Goal: Obtain resource: Obtain resource

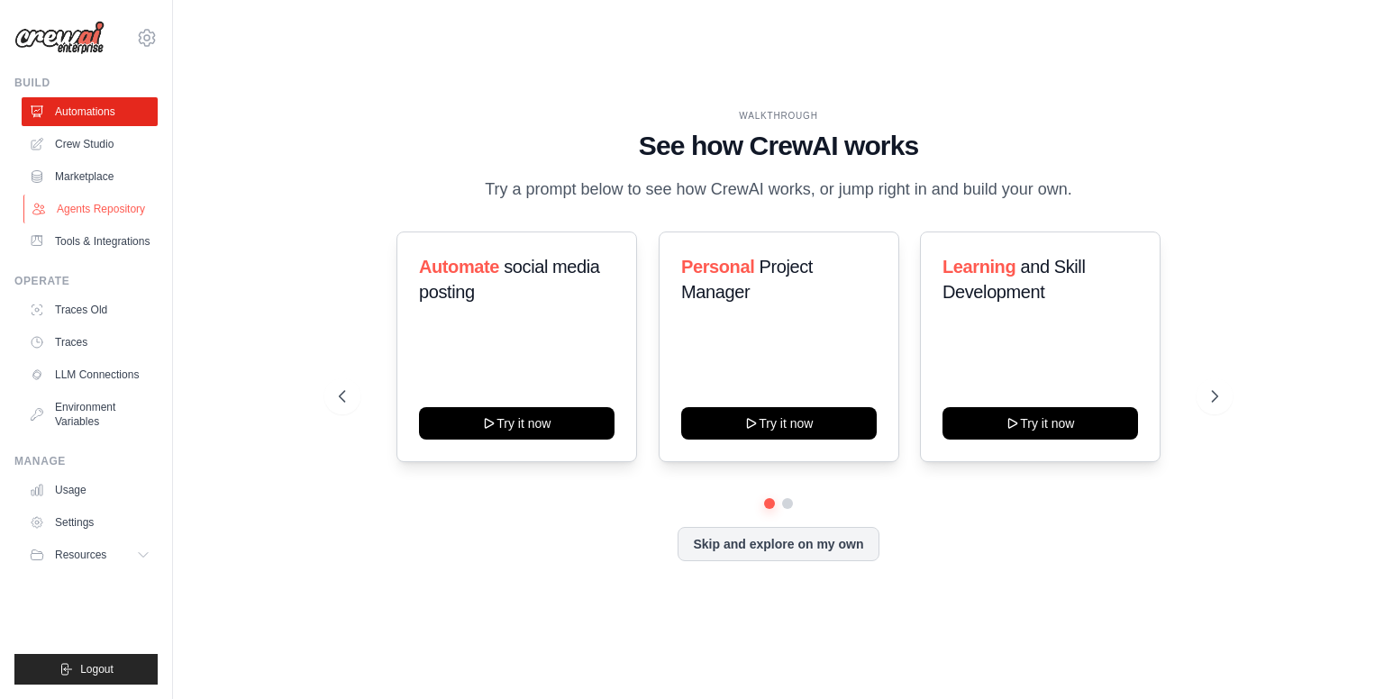
click at [115, 215] on link "Agents Repository" at bounding box center [91, 209] width 136 height 29
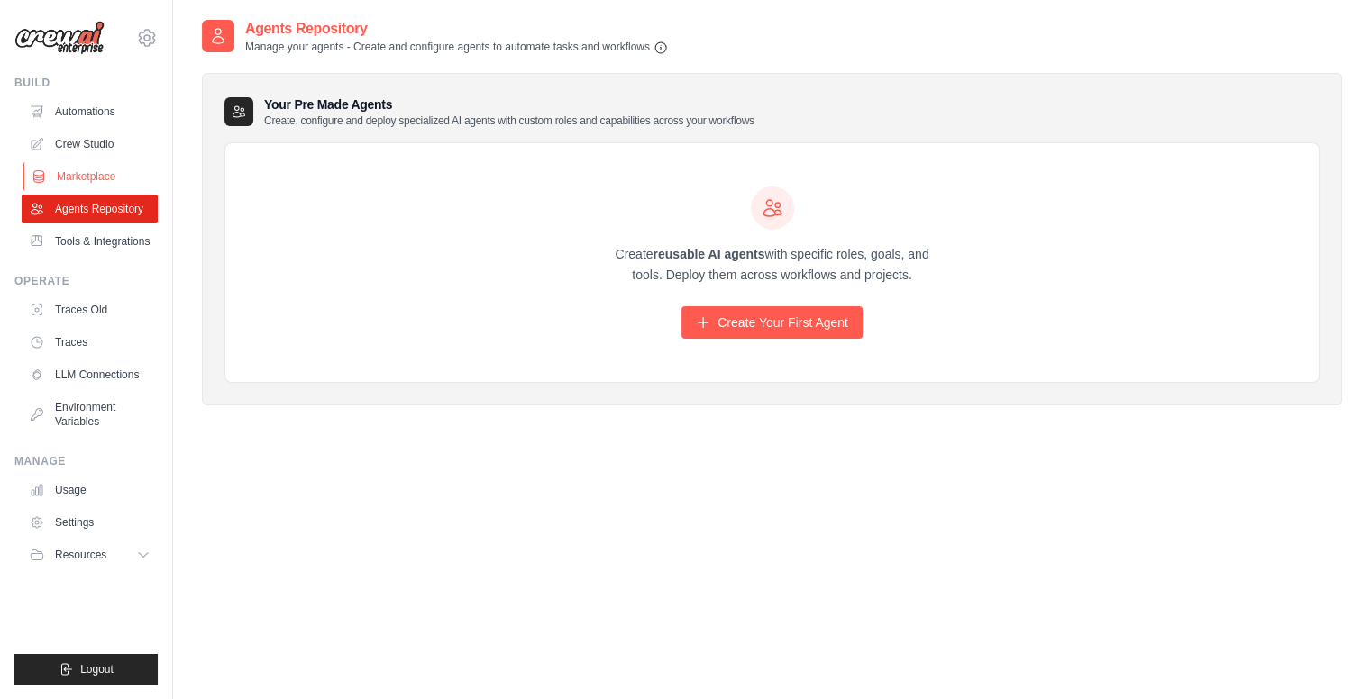
click at [80, 178] on link "Marketplace" at bounding box center [91, 176] width 136 height 29
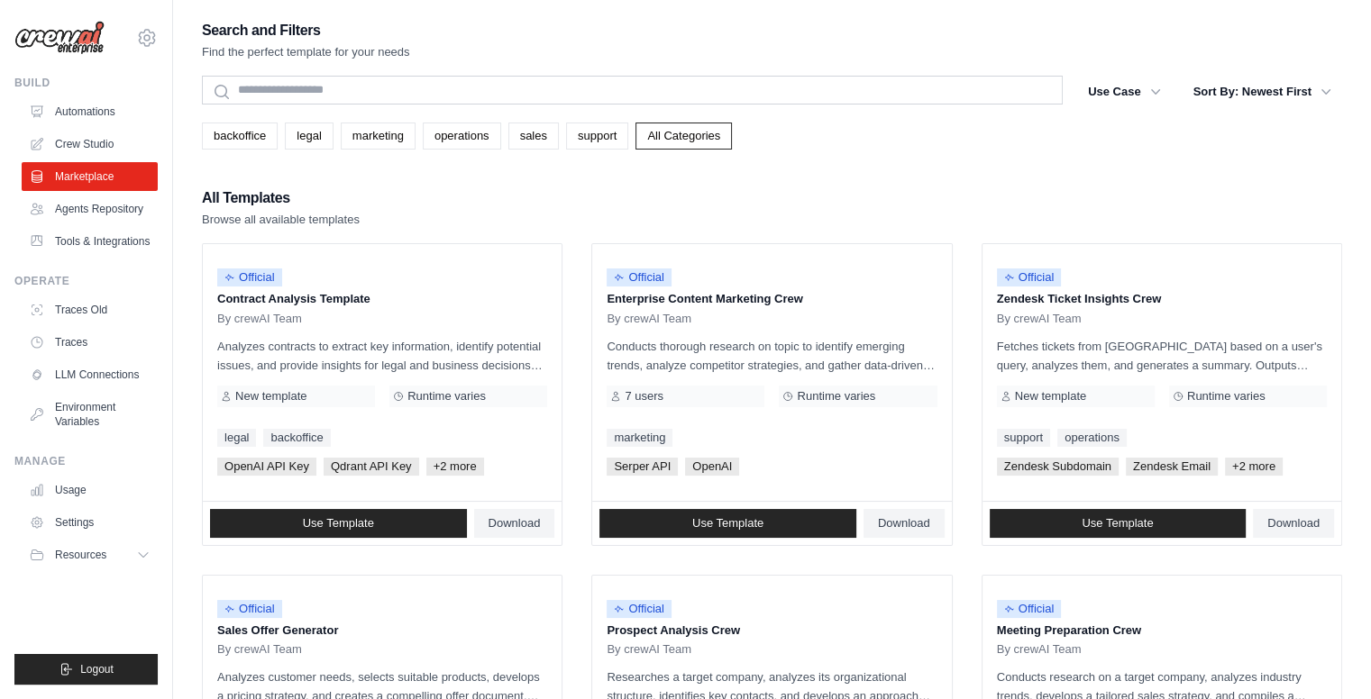
drag, startPoint x: 435, startPoint y: 351, endPoint x: 332, endPoint y: 163, distance: 214.2
click at [317, 136] on link "legal" at bounding box center [309, 136] width 48 height 27
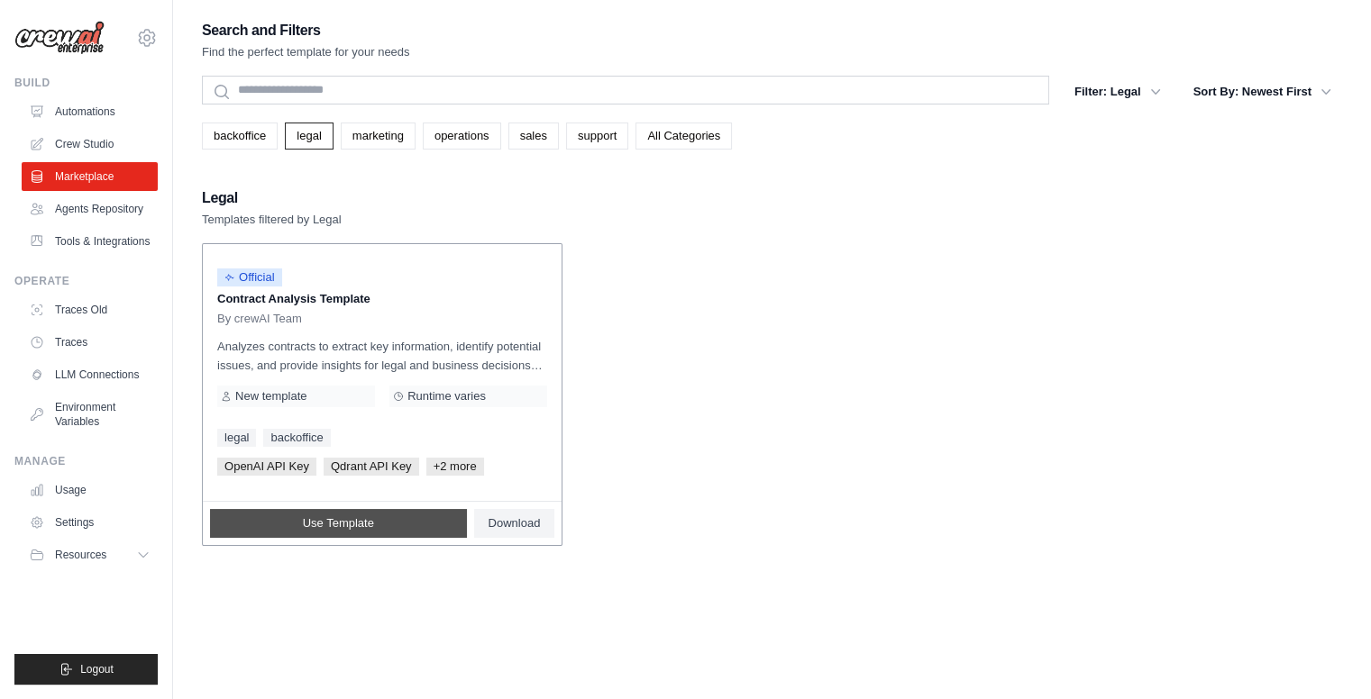
click at [439, 516] on link "Use Template" at bounding box center [338, 523] width 257 height 29
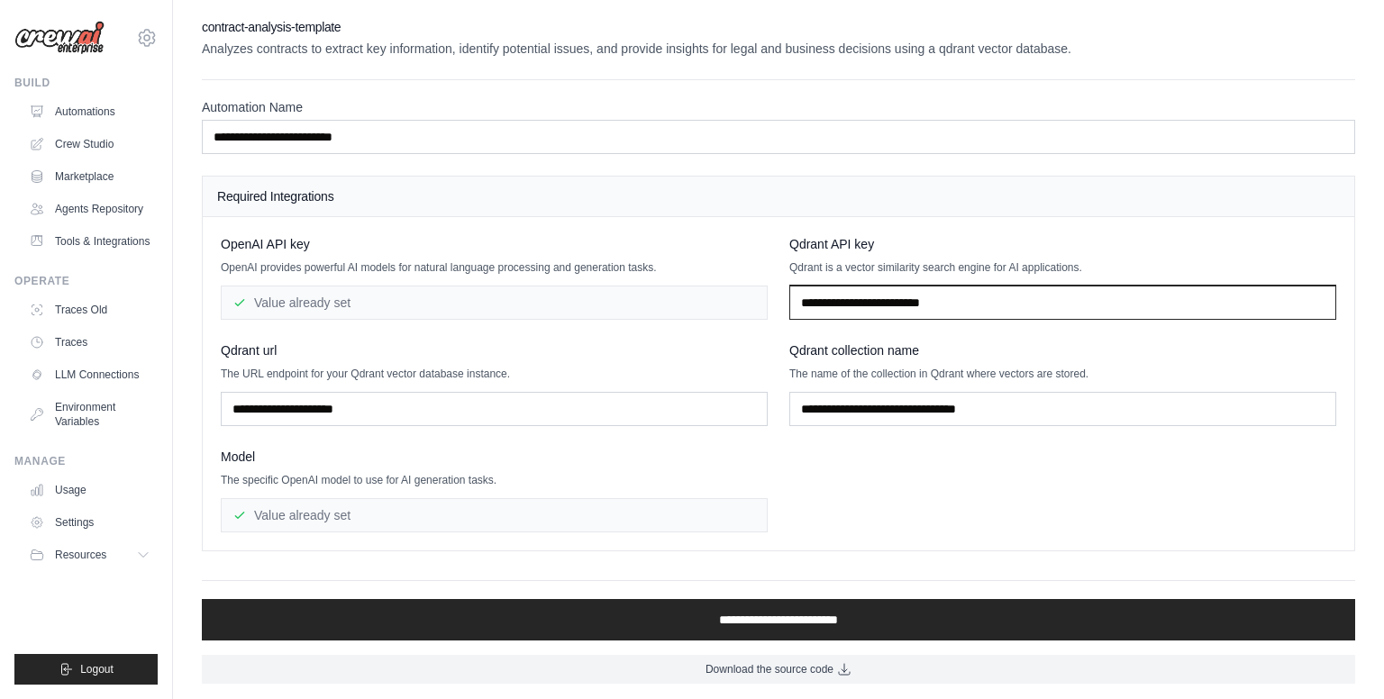
click at [905, 311] on input "text" at bounding box center [1063, 303] width 547 height 34
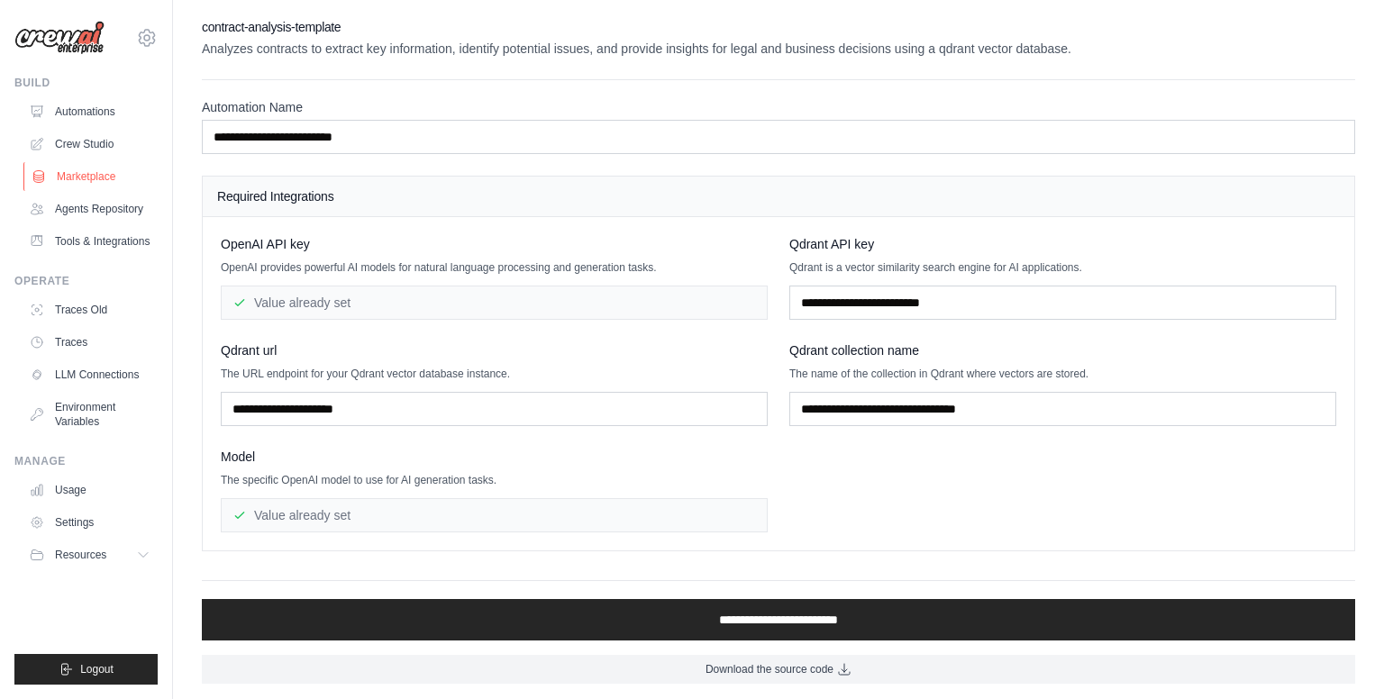
click at [85, 178] on link "Marketplace" at bounding box center [91, 176] width 136 height 29
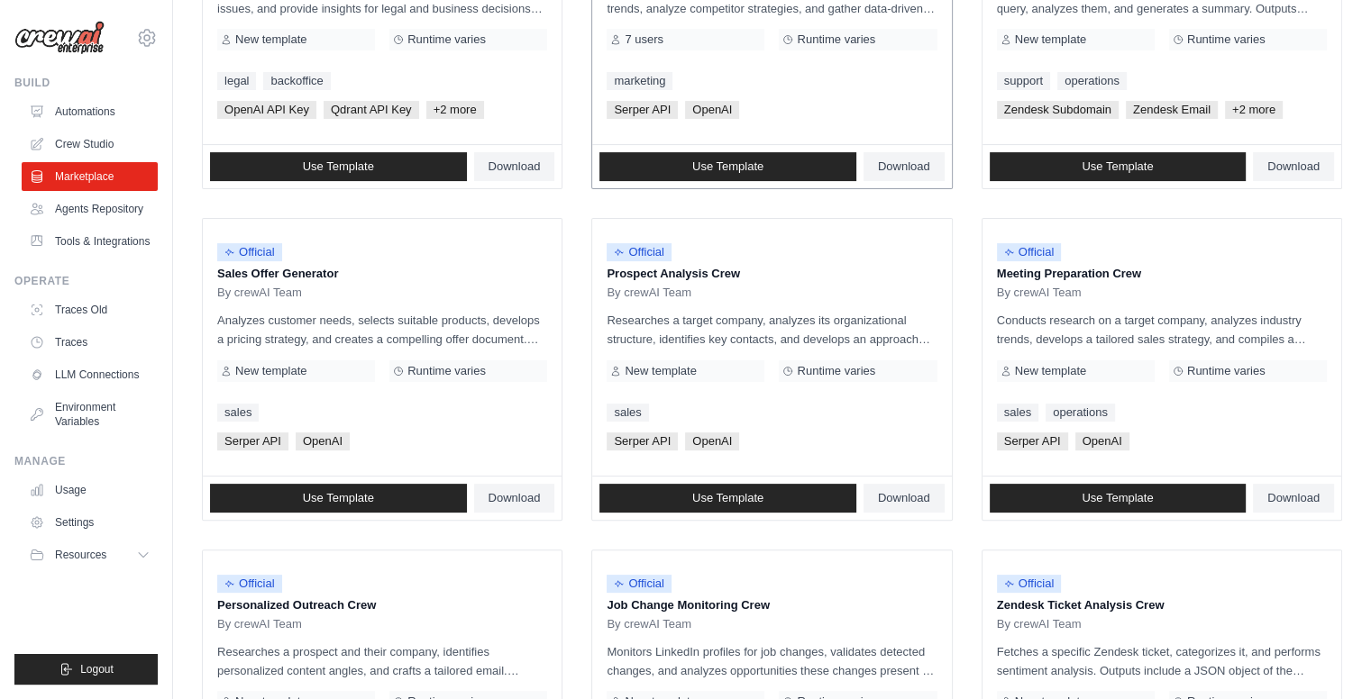
scroll to position [360, 0]
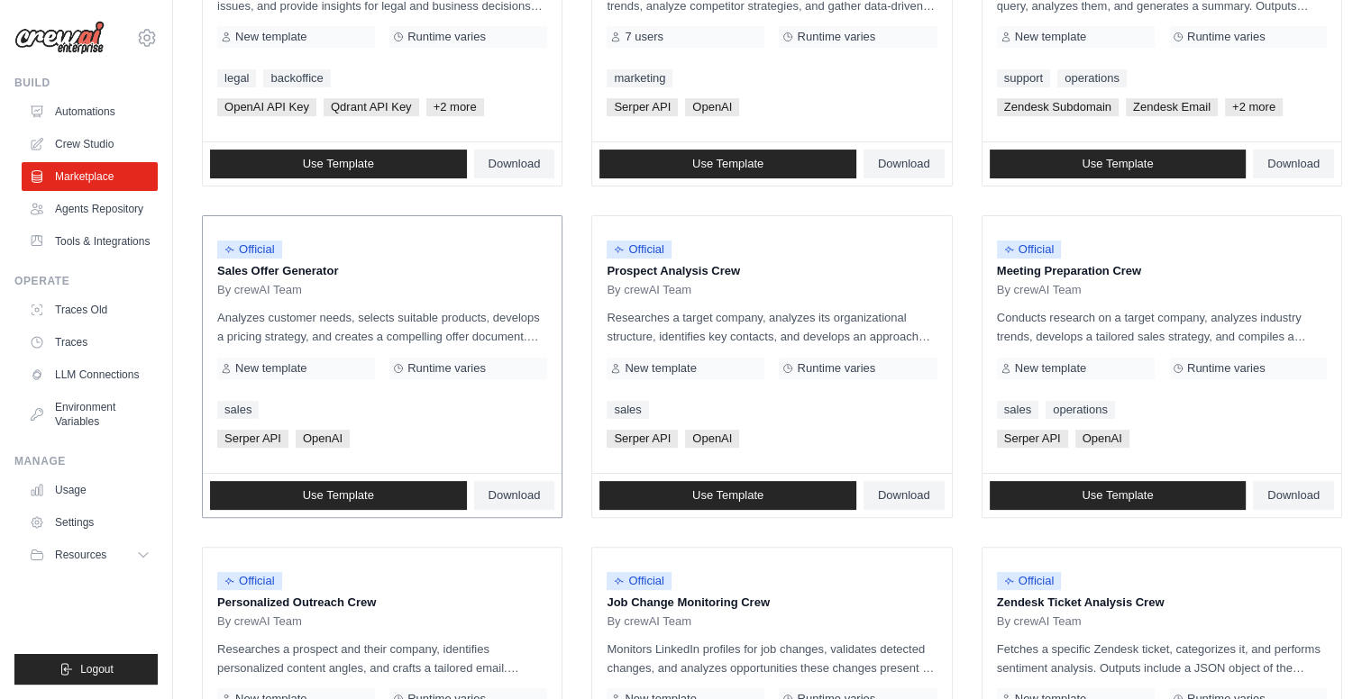
click at [530, 379] on div "Official Sales Offer Generator By crewAI Team Analyzes customer needs, selects …" at bounding box center [382, 344] width 359 height 257
click at [484, 414] on div "sales" at bounding box center [382, 410] width 330 height 18
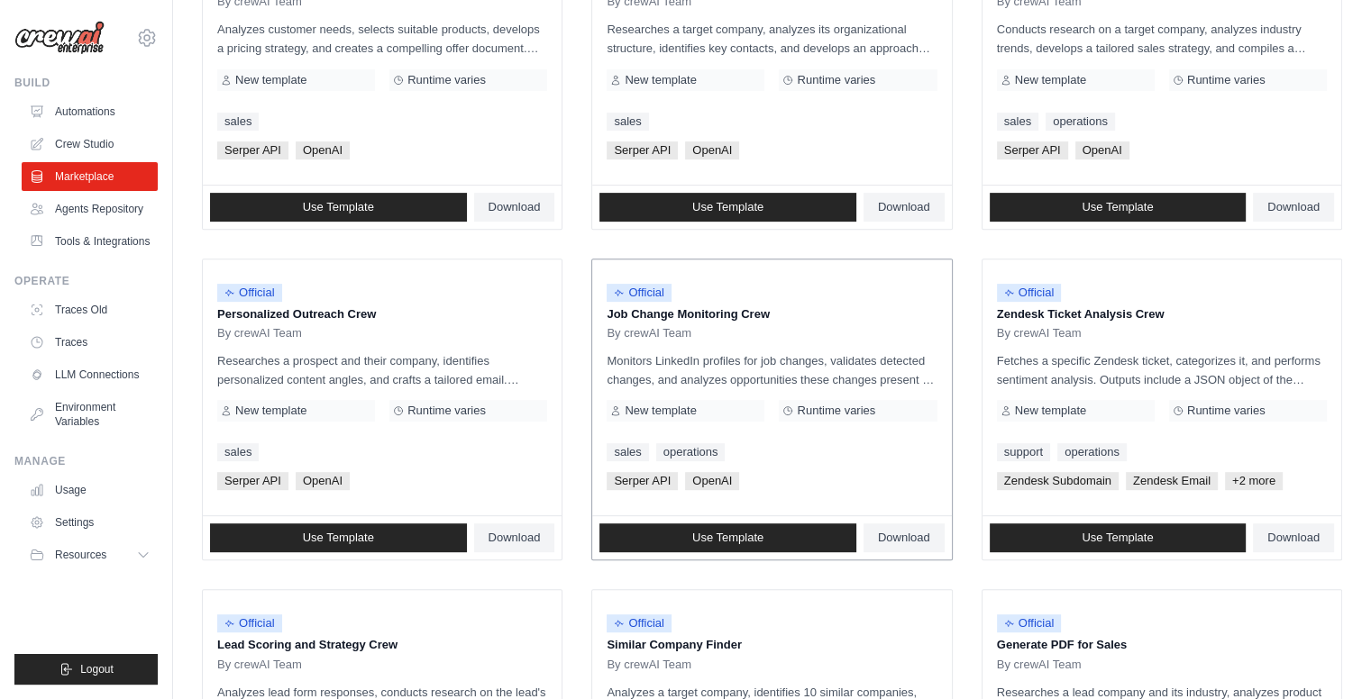
scroll to position [968, 0]
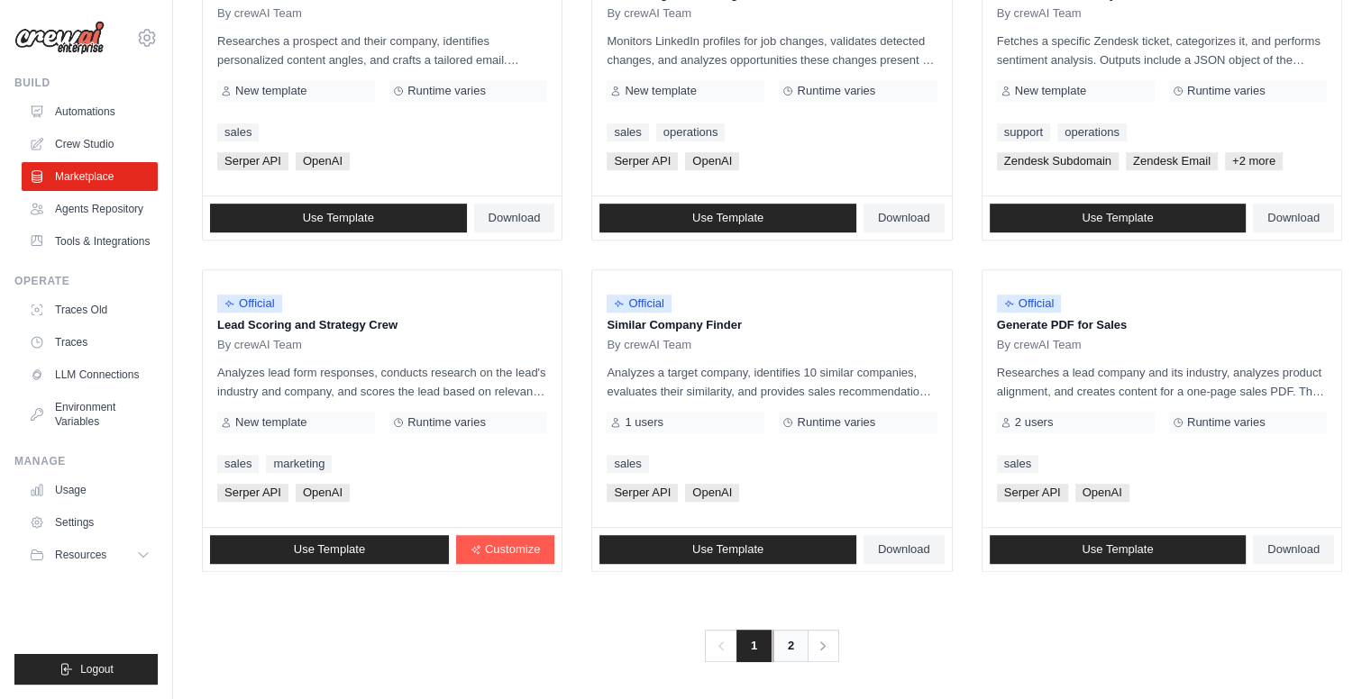
click at [780, 648] on link "2" at bounding box center [790, 646] width 36 height 32
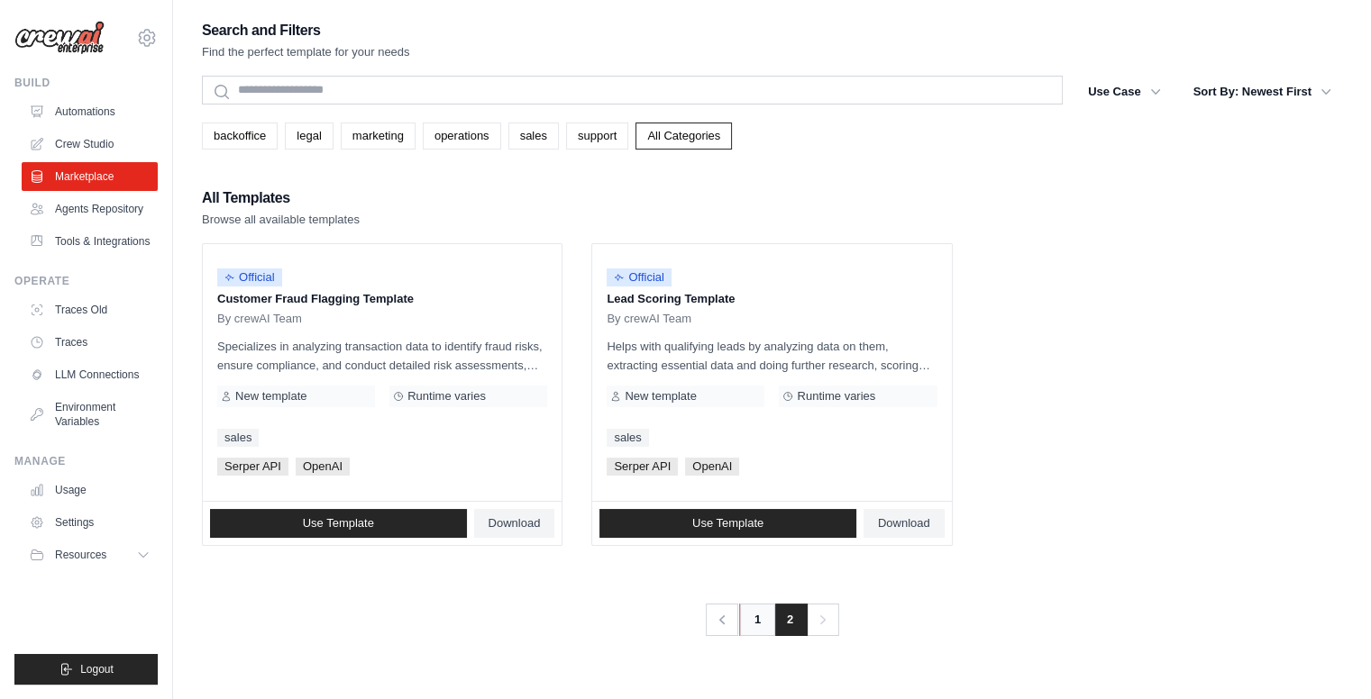
click at [756, 621] on link "1" at bounding box center [757, 620] width 36 height 32
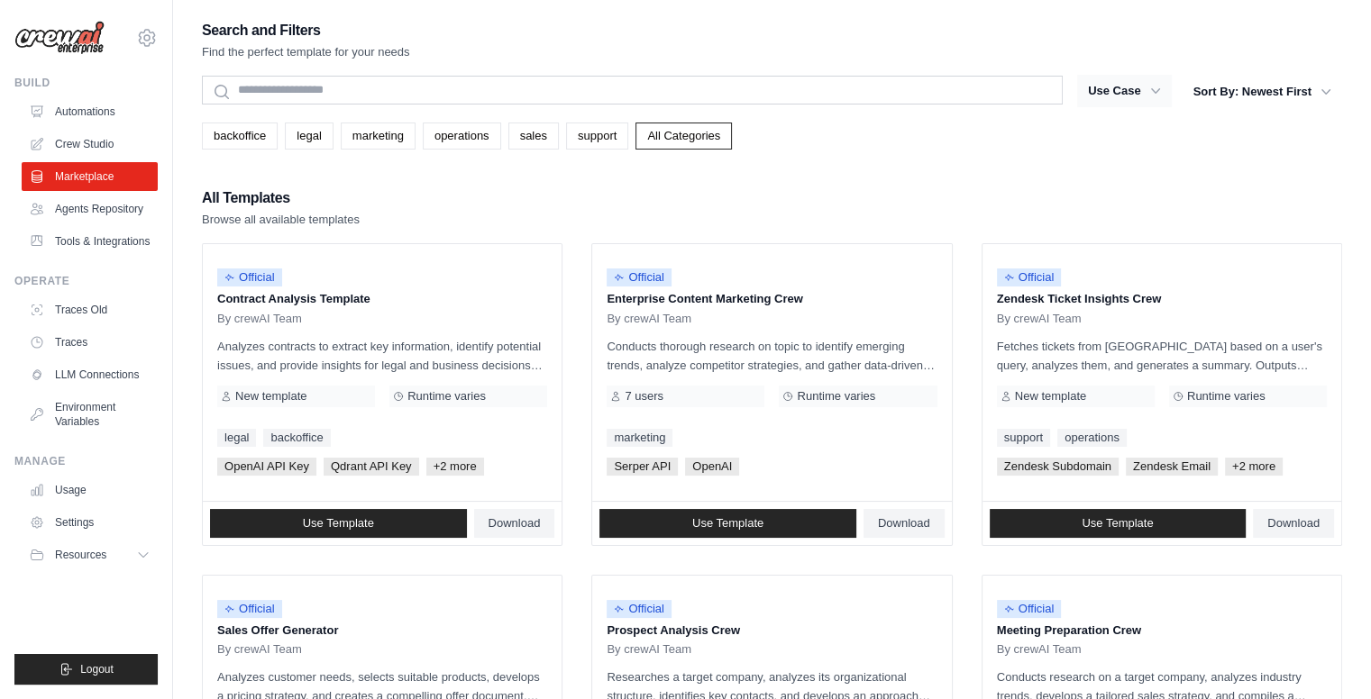
click at [1125, 96] on button "Use Case" at bounding box center [1124, 91] width 95 height 32
click at [1287, 84] on button "Sort By: Newest First" at bounding box center [1263, 91] width 160 height 32
click at [1328, 88] on icon "button" at bounding box center [1326, 91] width 18 height 18
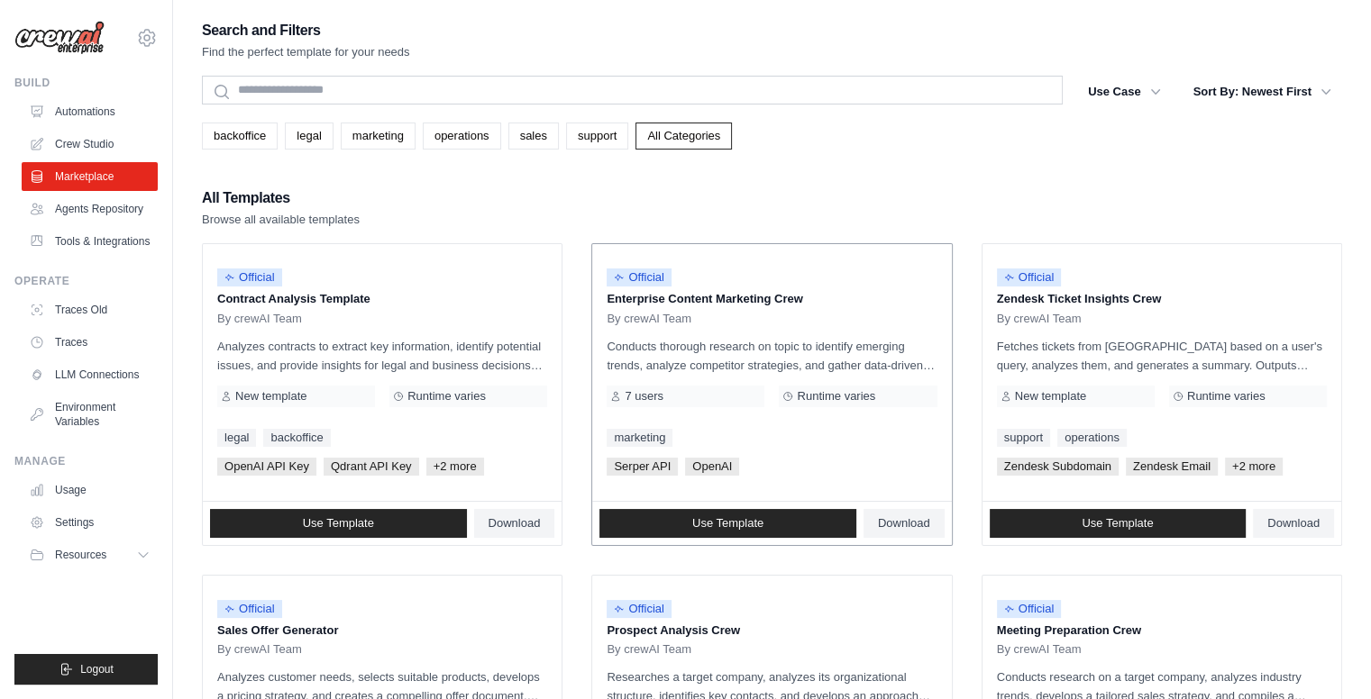
drag, startPoint x: 1328, startPoint y: 88, endPoint x: 666, endPoint y: 292, distance: 692.2
click at [574, 130] on link "support" at bounding box center [597, 136] width 62 height 27
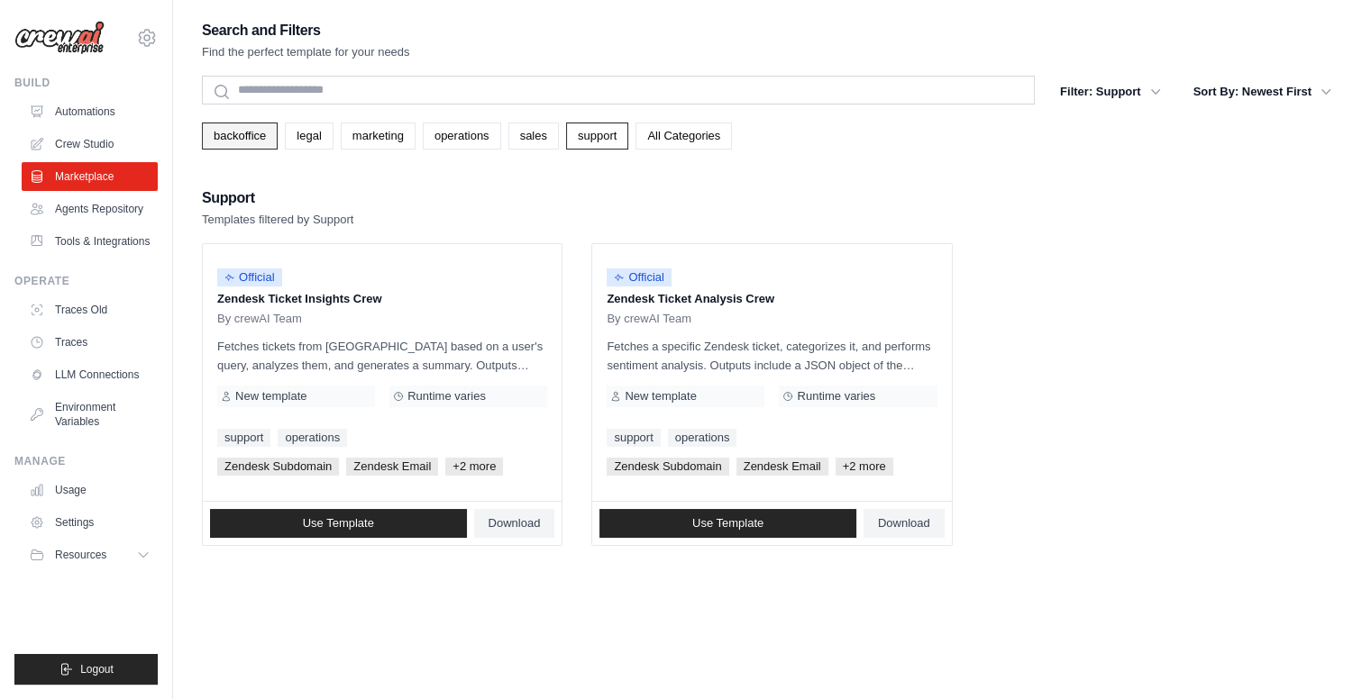
click at [245, 138] on link "backoffice" at bounding box center [240, 136] width 76 height 27
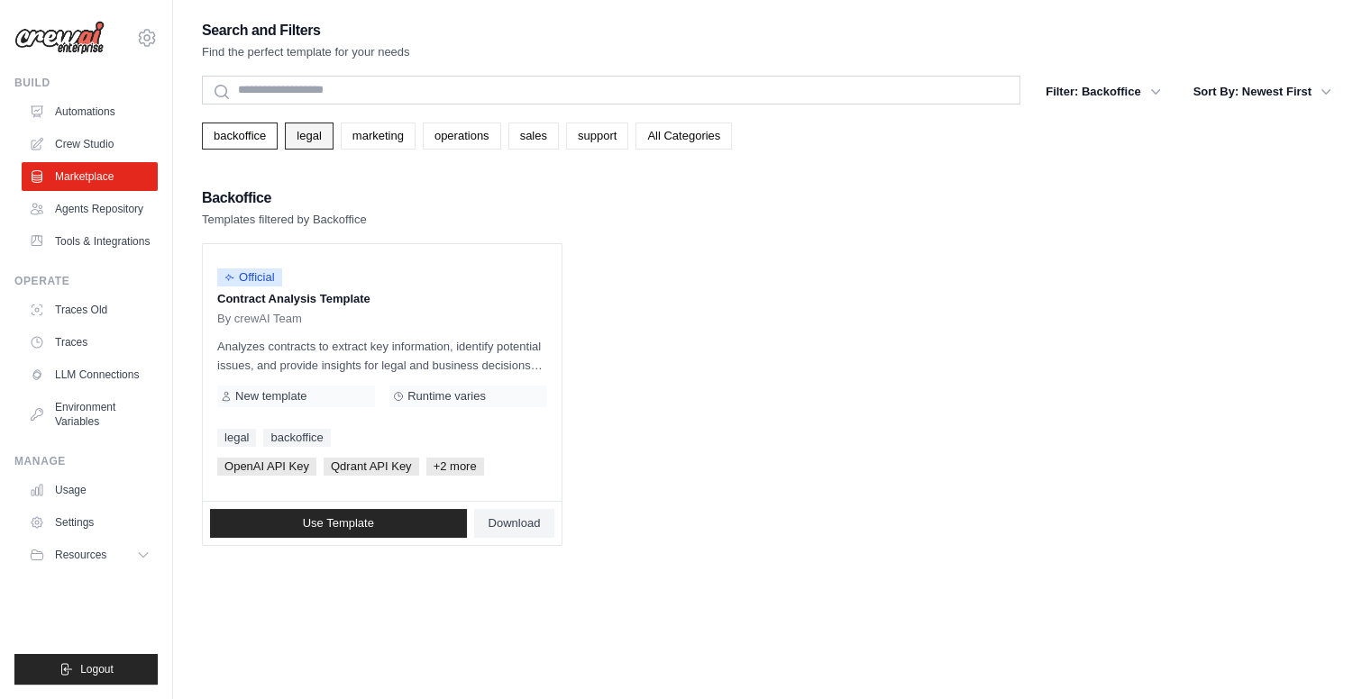
click at [318, 138] on link "legal" at bounding box center [309, 136] width 48 height 27
click at [363, 136] on link "marketing" at bounding box center [378, 136] width 75 height 27
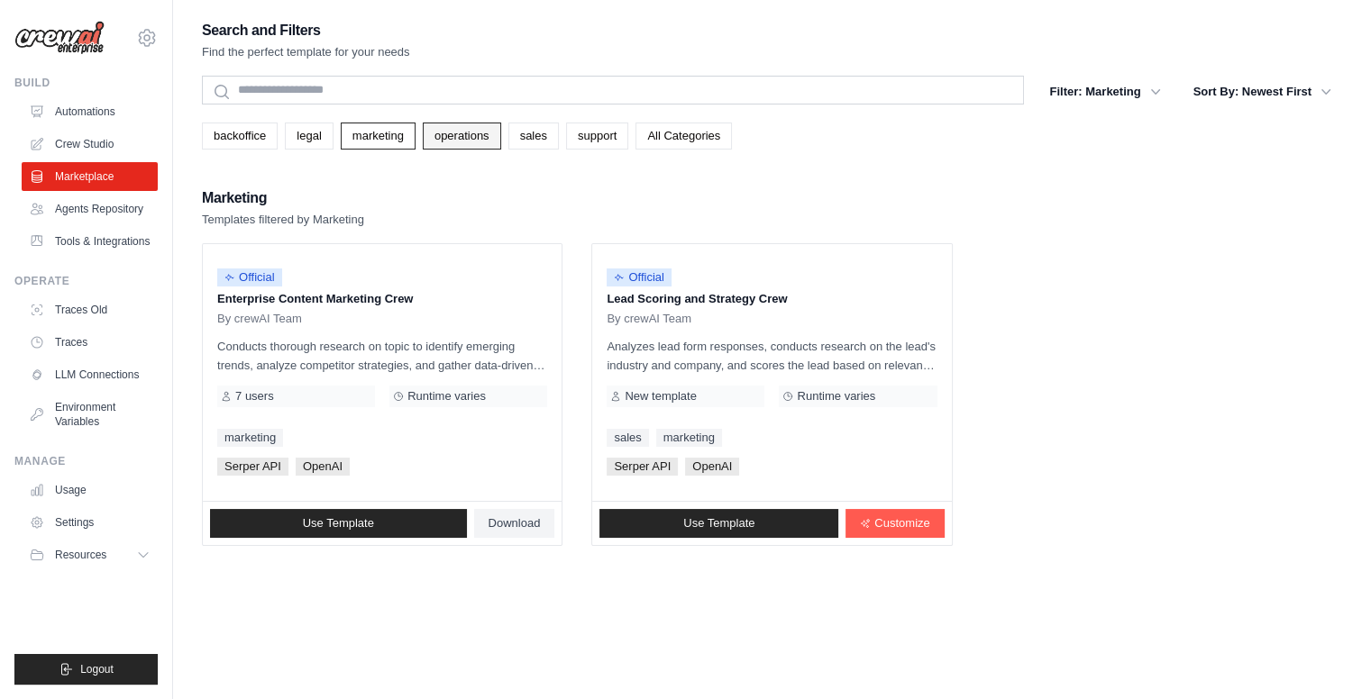
click at [479, 123] on link "operations" at bounding box center [462, 136] width 78 height 27
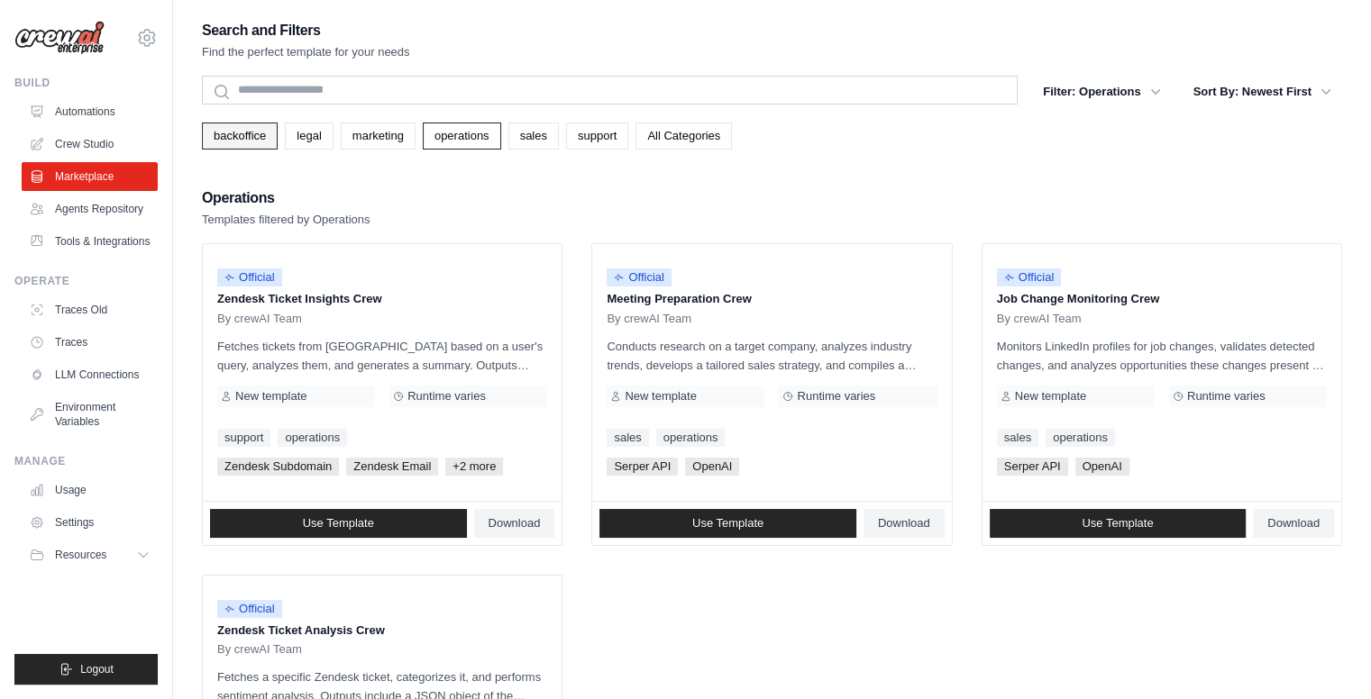
click at [238, 134] on link "backoffice" at bounding box center [240, 136] width 76 height 27
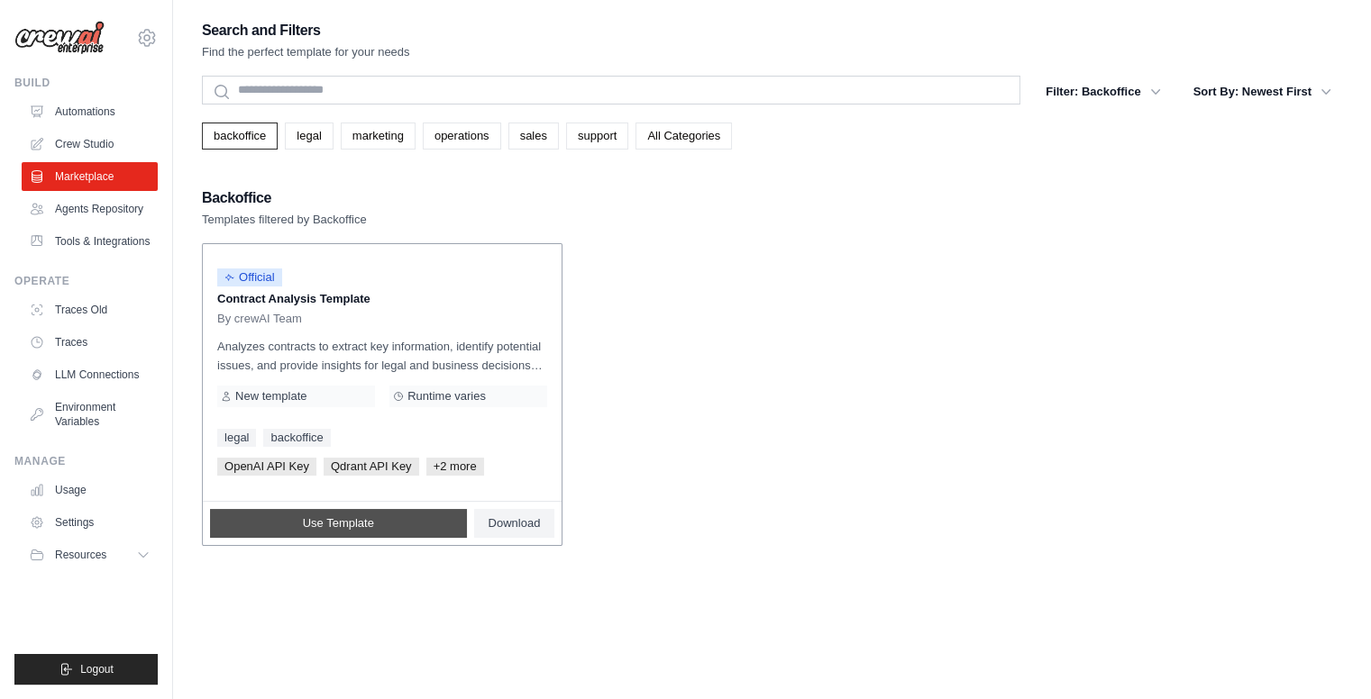
click at [379, 516] on link "Use Template" at bounding box center [338, 523] width 257 height 29
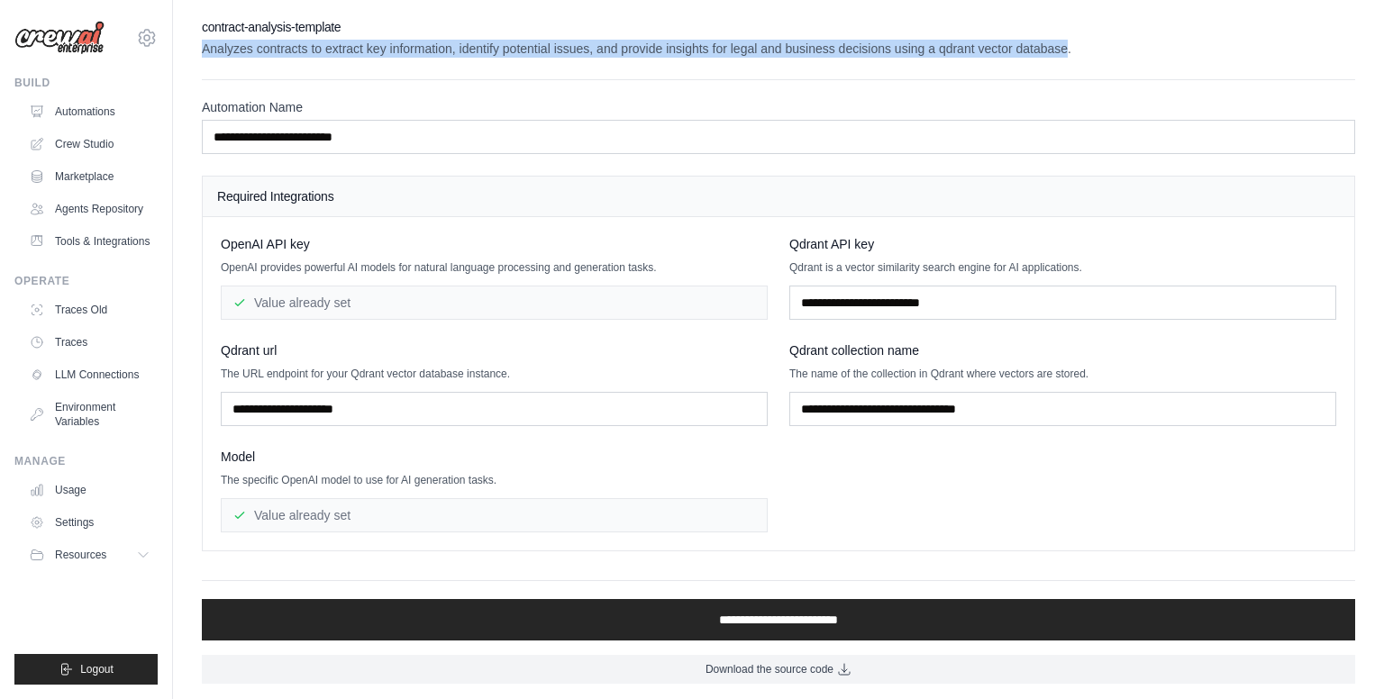
drag, startPoint x: 1067, startPoint y: 44, endPoint x: 875, endPoint y: 33, distance: 192.3
click at [875, 33] on div "contract-analysis-template Analyzes contracts to extract key information, ident…" at bounding box center [779, 38] width 1154 height 40
copy div "Analyzes contracts to extract key information, identify potential issues, and p…"
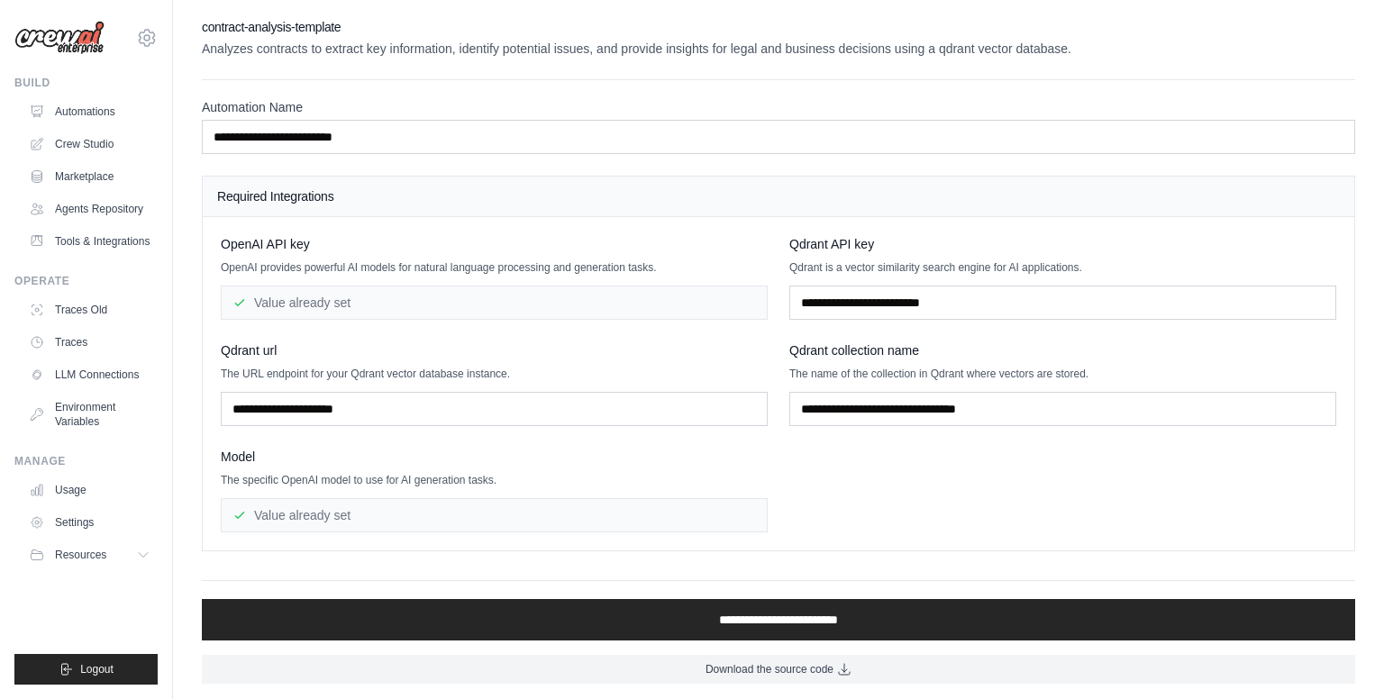
click at [487, 69] on div "**********" at bounding box center [779, 351] width 1154 height 666
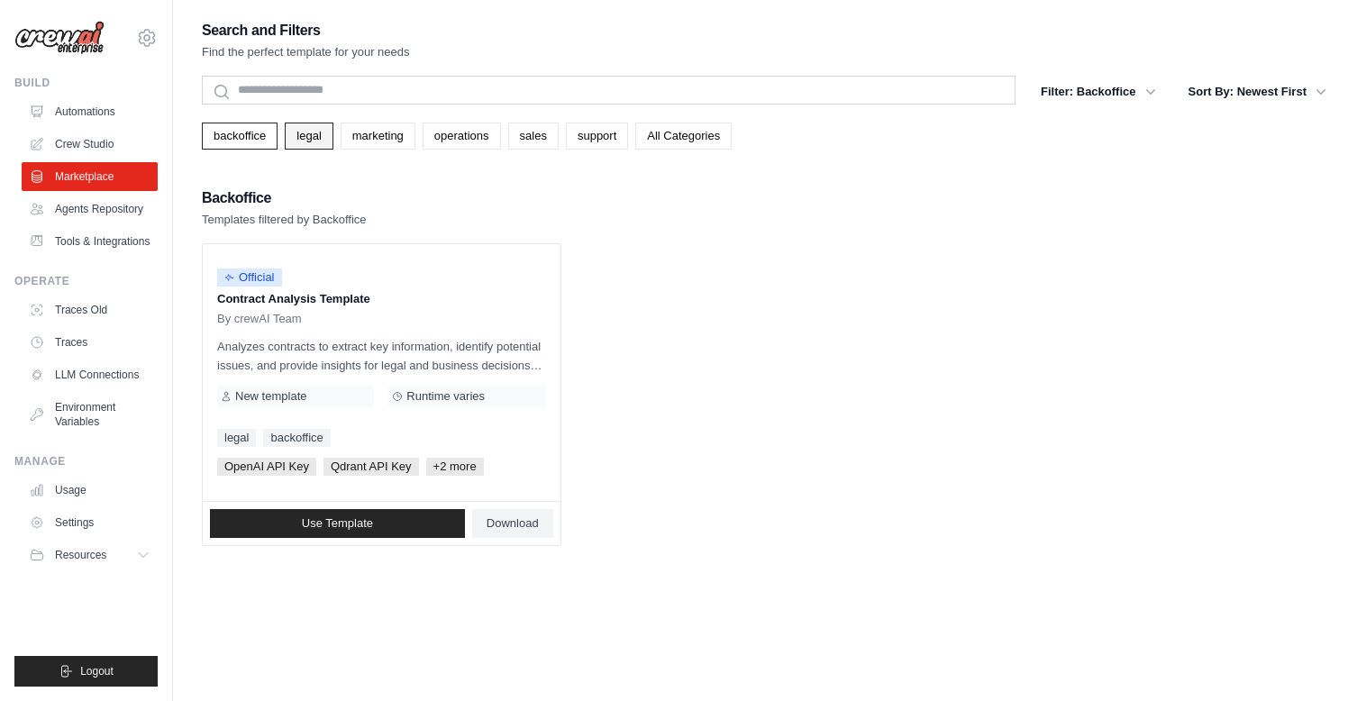
click at [308, 146] on link "legal" at bounding box center [309, 136] width 48 height 27
click at [544, 142] on link "sales" at bounding box center [533, 136] width 50 height 27
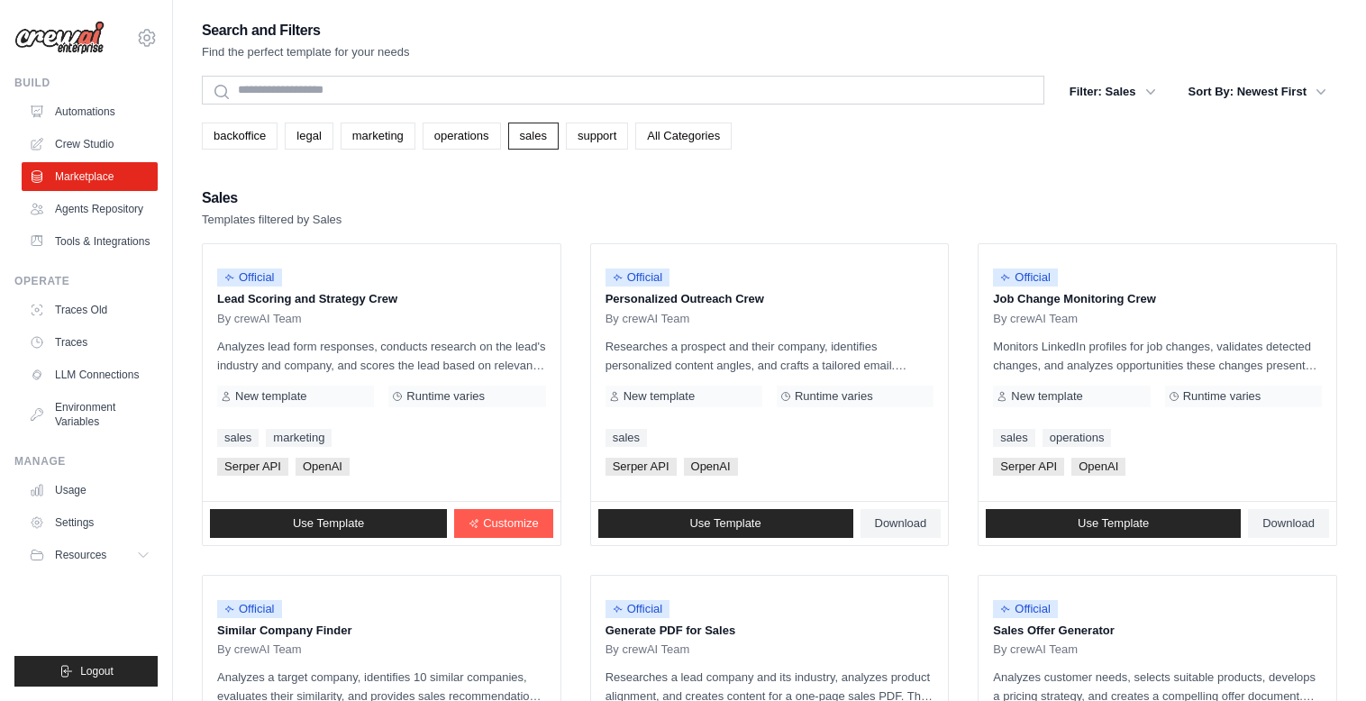
click at [600, 142] on link "support" at bounding box center [597, 136] width 62 height 27
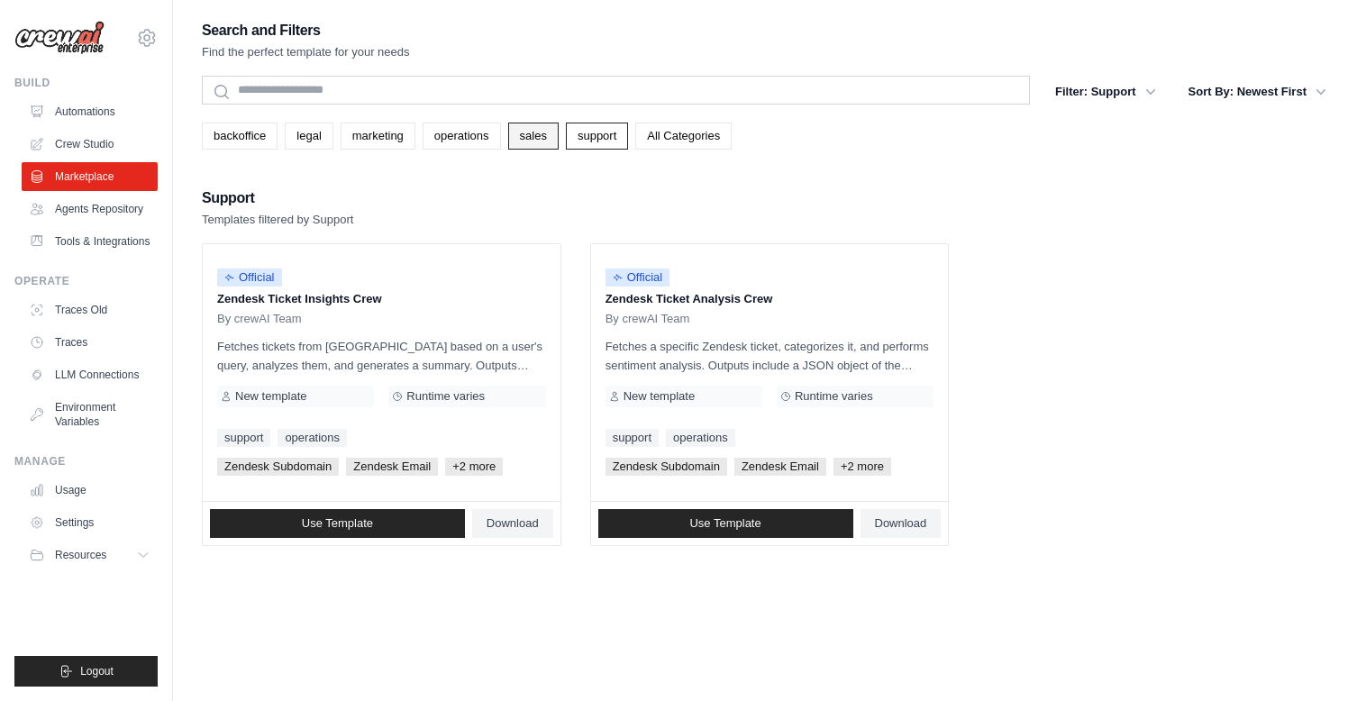
click at [538, 123] on link "sales" at bounding box center [533, 136] width 50 height 27
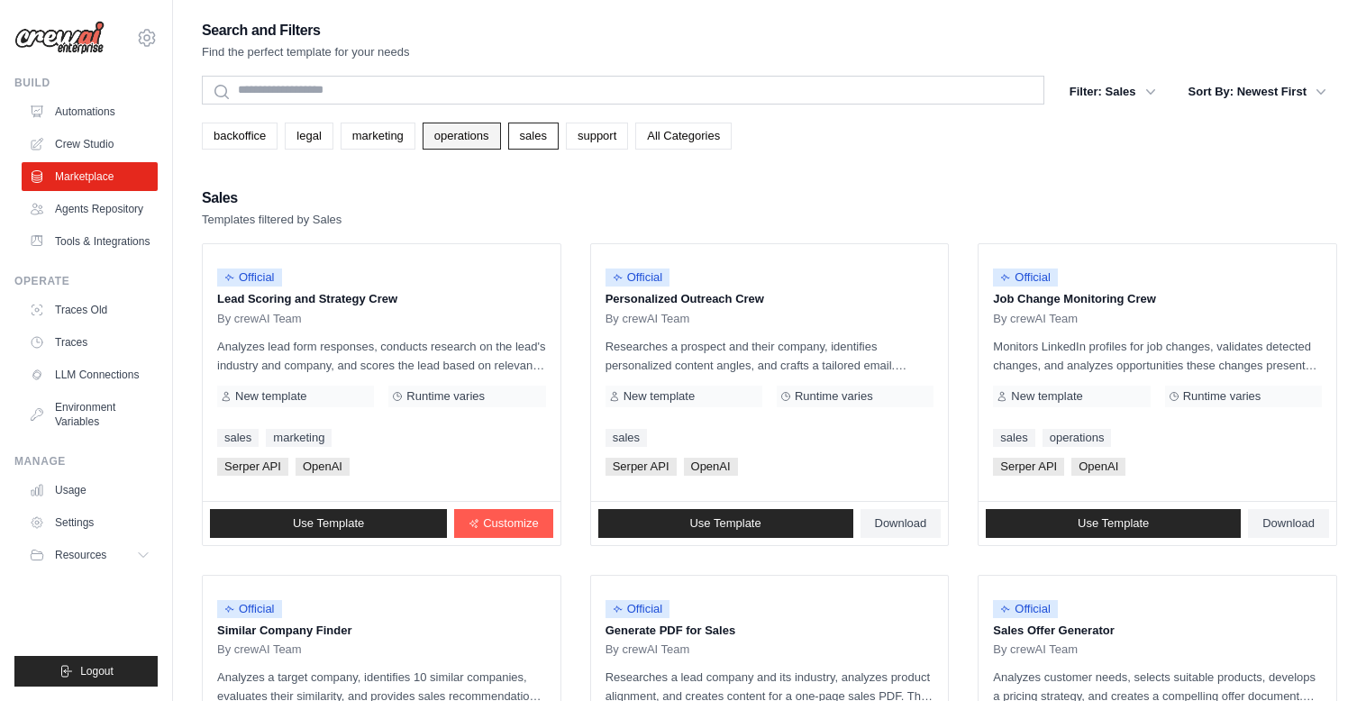
click at [464, 142] on link "operations" at bounding box center [462, 136] width 78 height 27
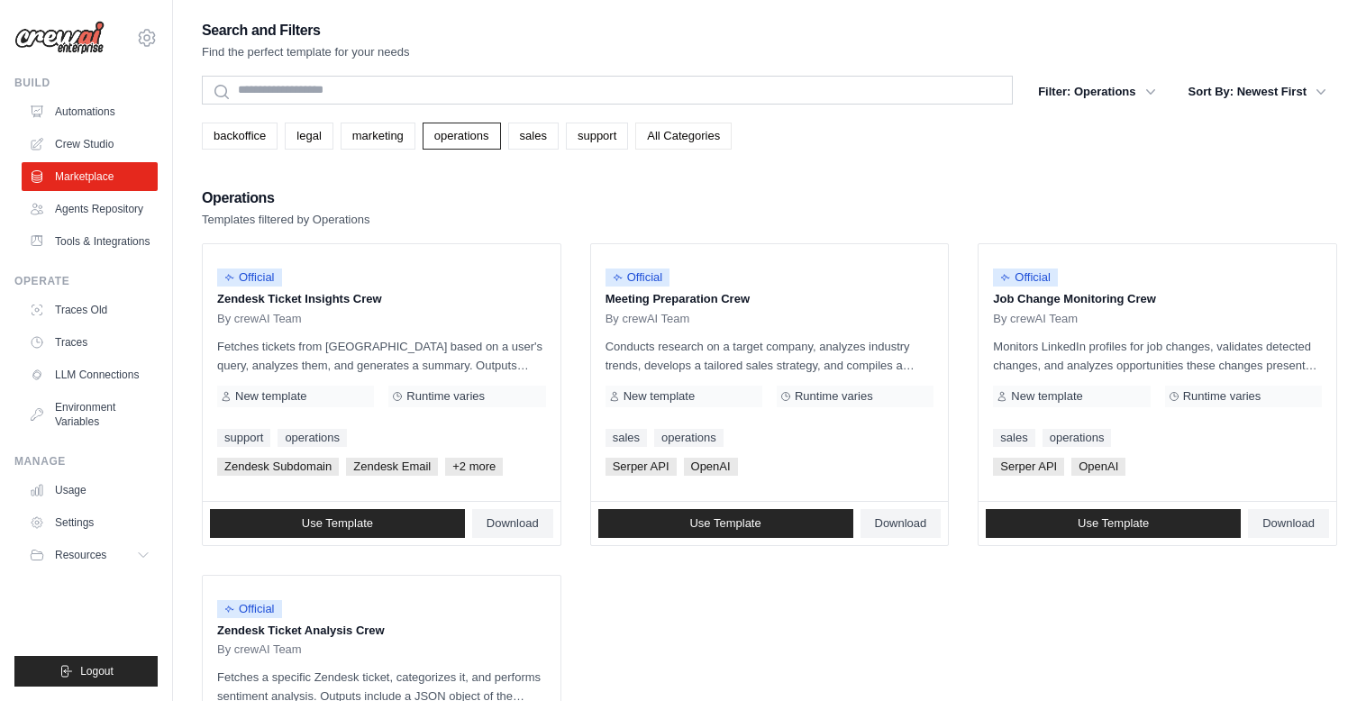
click at [710, 145] on link "All Categories" at bounding box center [683, 136] width 96 height 27
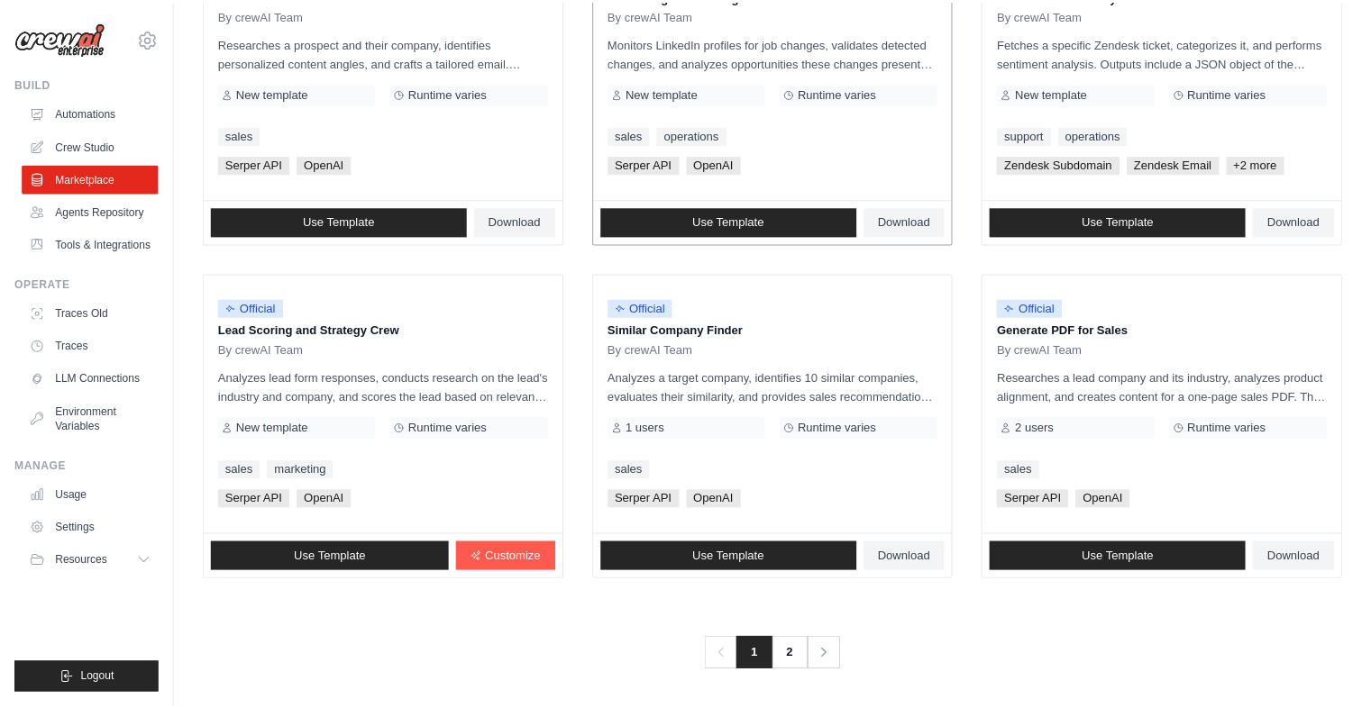
scroll to position [959, 0]
